Goal: Register for event/course

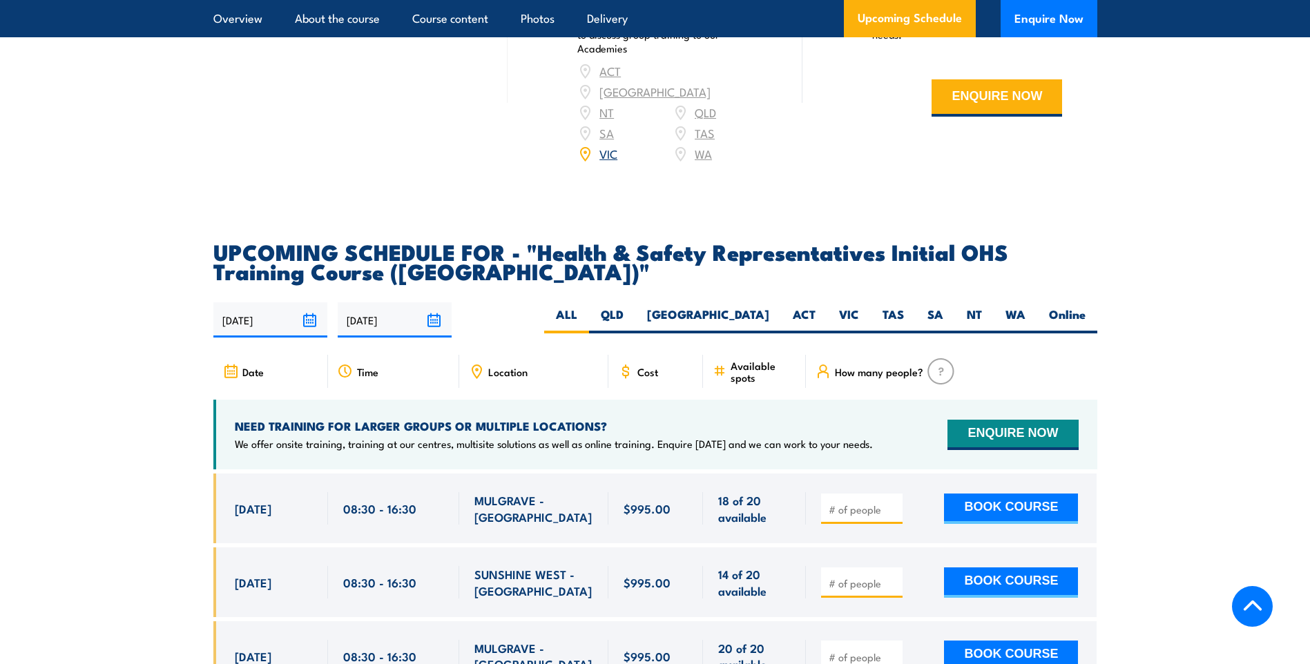
scroll to position [2188, 0]
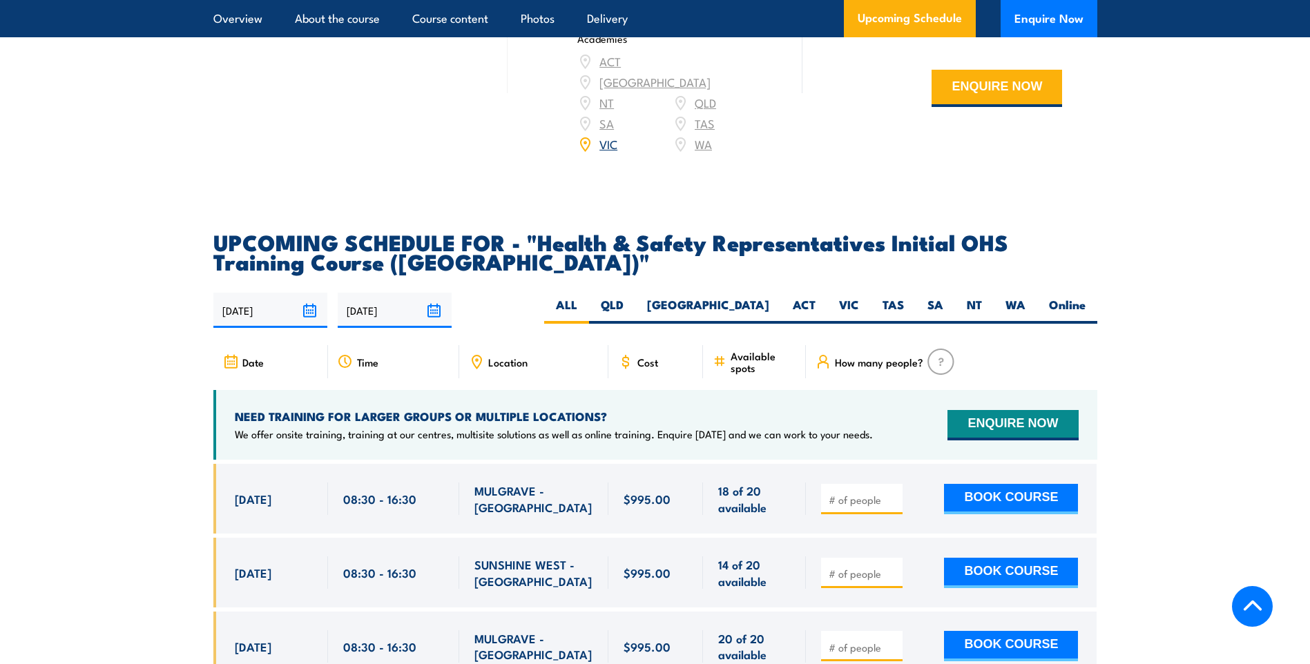
click at [853, 297] on label "VIC" at bounding box center [849, 310] width 44 height 27
click at [859, 297] on input "VIC" at bounding box center [863, 301] width 9 height 9
radio input "true"
click at [844, 297] on label "VIC" at bounding box center [849, 310] width 44 height 27
click at [859, 297] on input "VIC" at bounding box center [863, 301] width 9 height 9
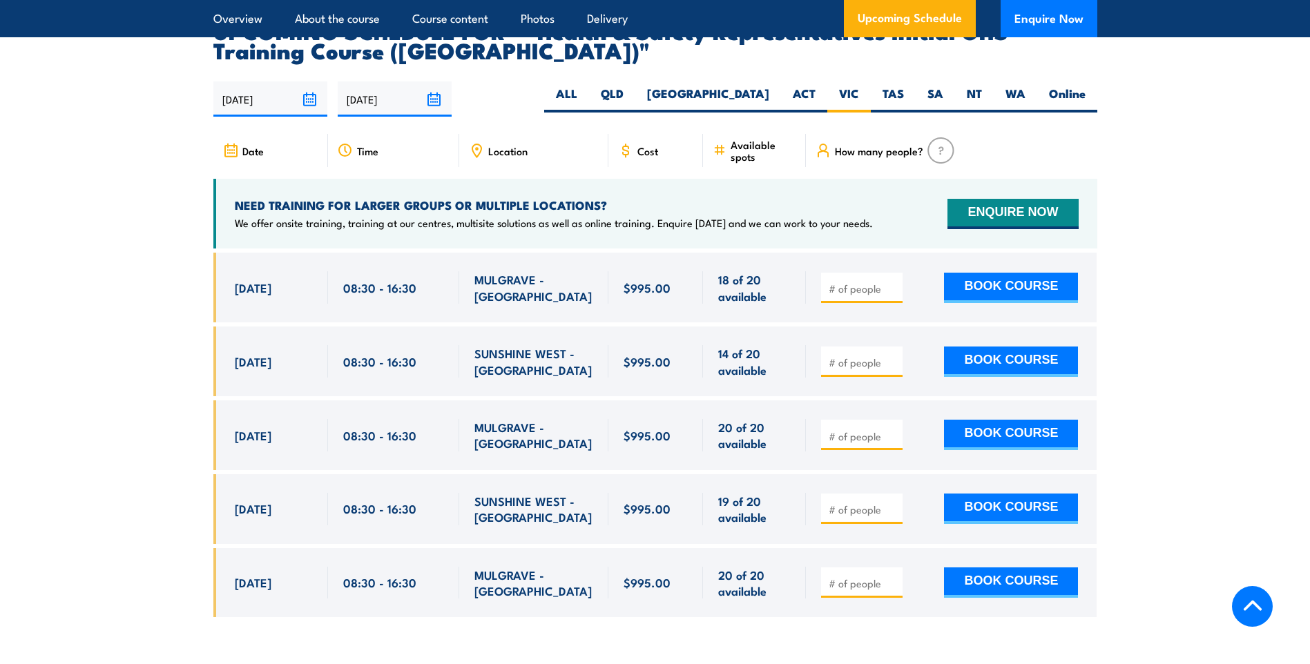
scroll to position [2399, 0]
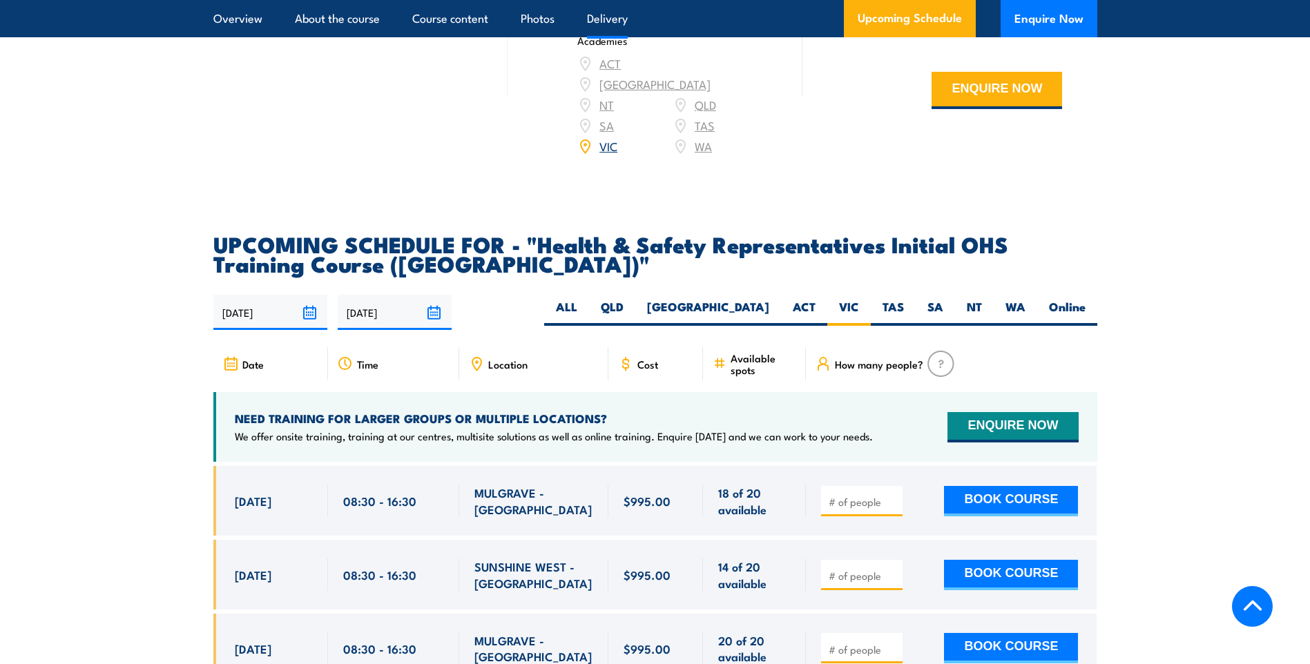
scroll to position [2188, 0]
